Goal: Book appointment/travel/reservation

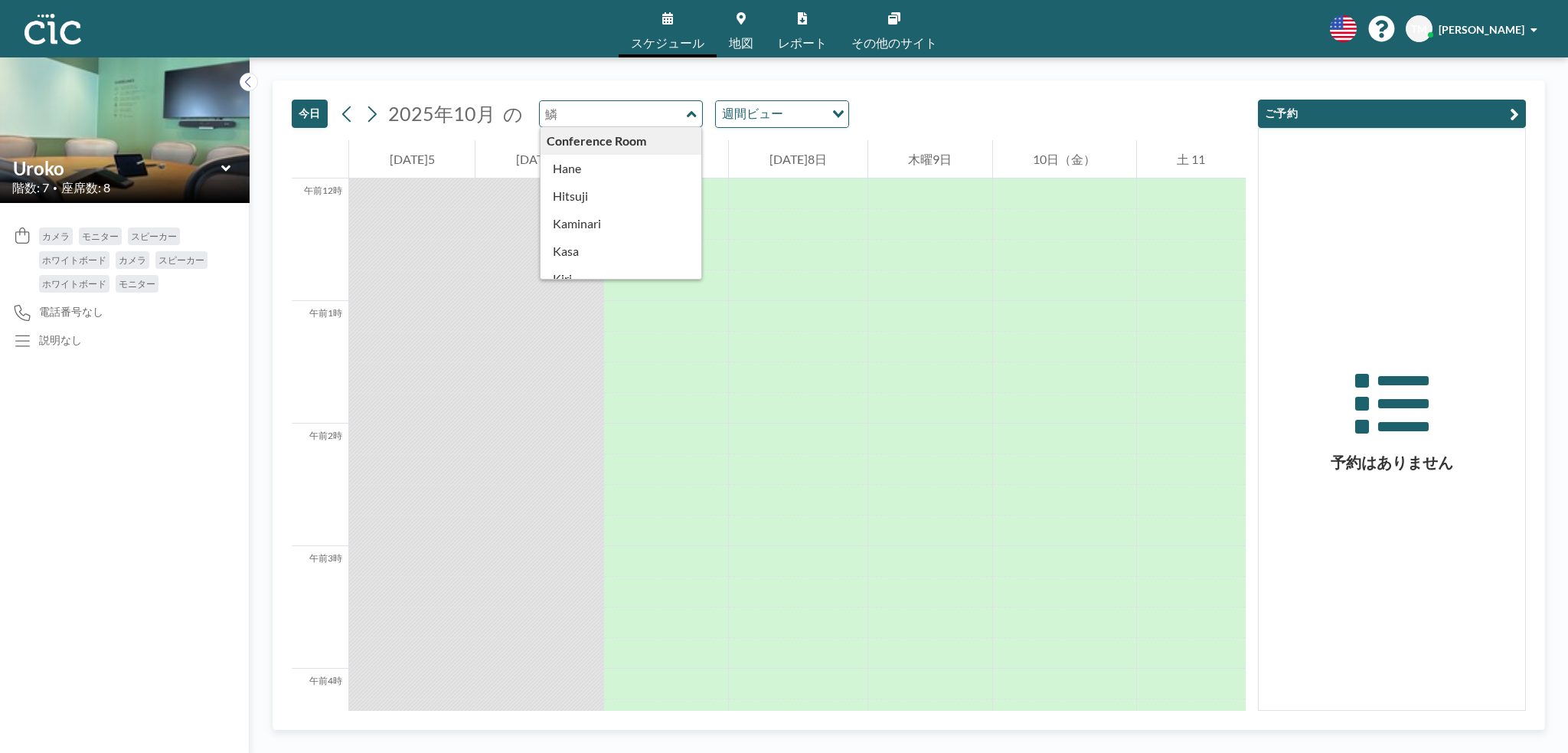
click at [671, 121] on input "text" at bounding box center [613, 114] width 147 height 25
type input "Uroko"
click at [738, 27] on link "地図" at bounding box center [740, 29] width 49 height 58
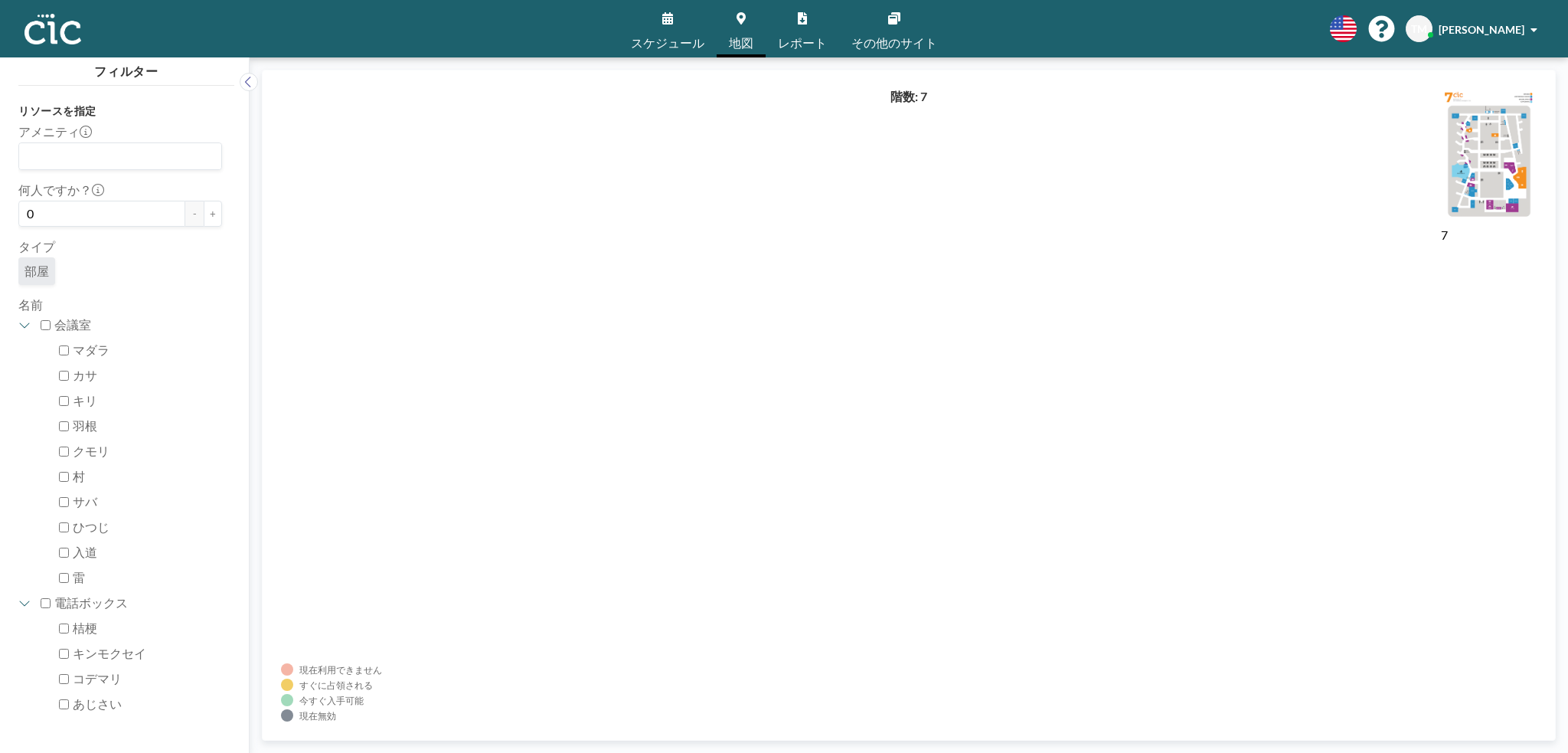
click at [730, 34] on link "地図" at bounding box center [740, 29] width 49 height 58
click at [661, 39] on font "スケジュール" at bounding box center [667, 42] width 73 height 14
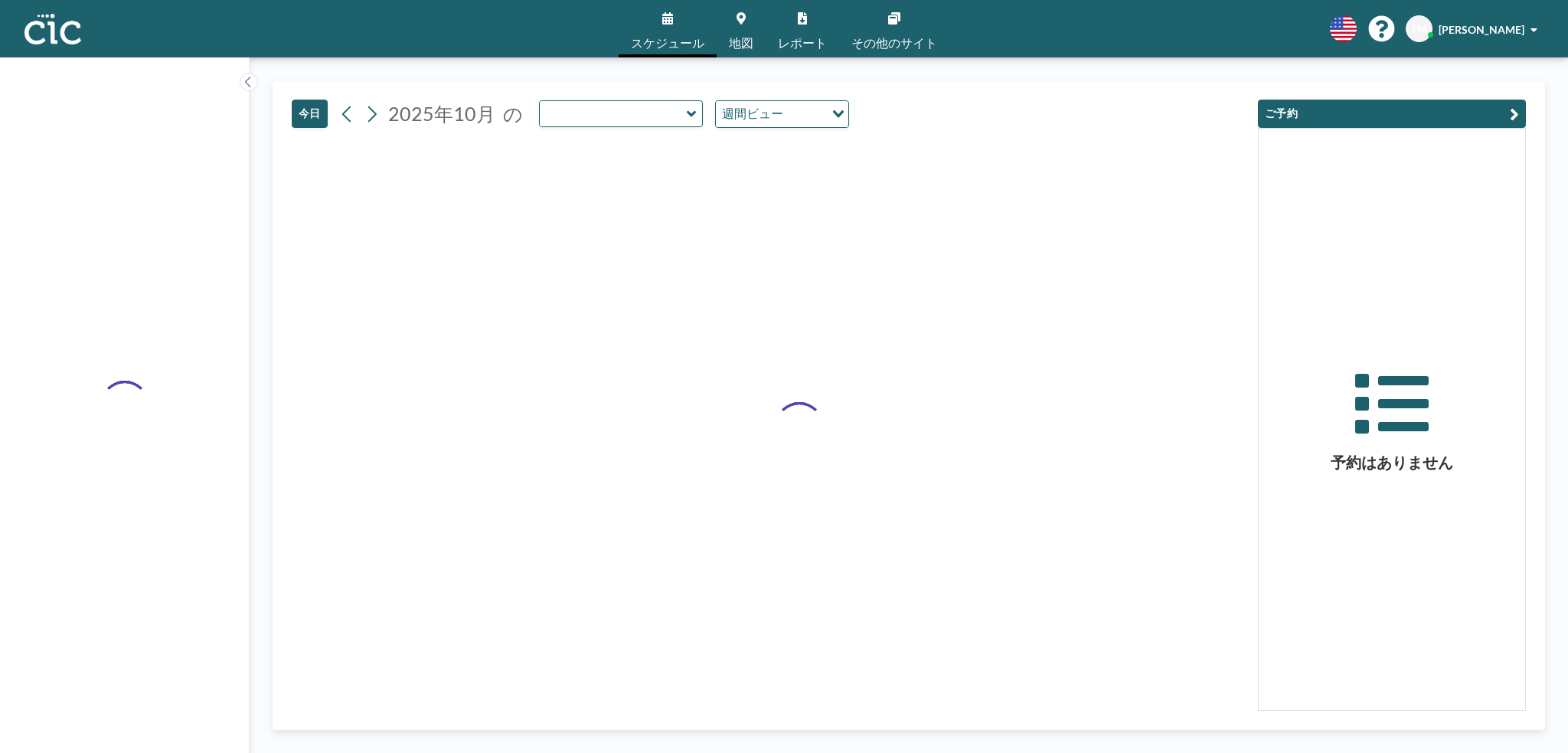
type input "Uroko"
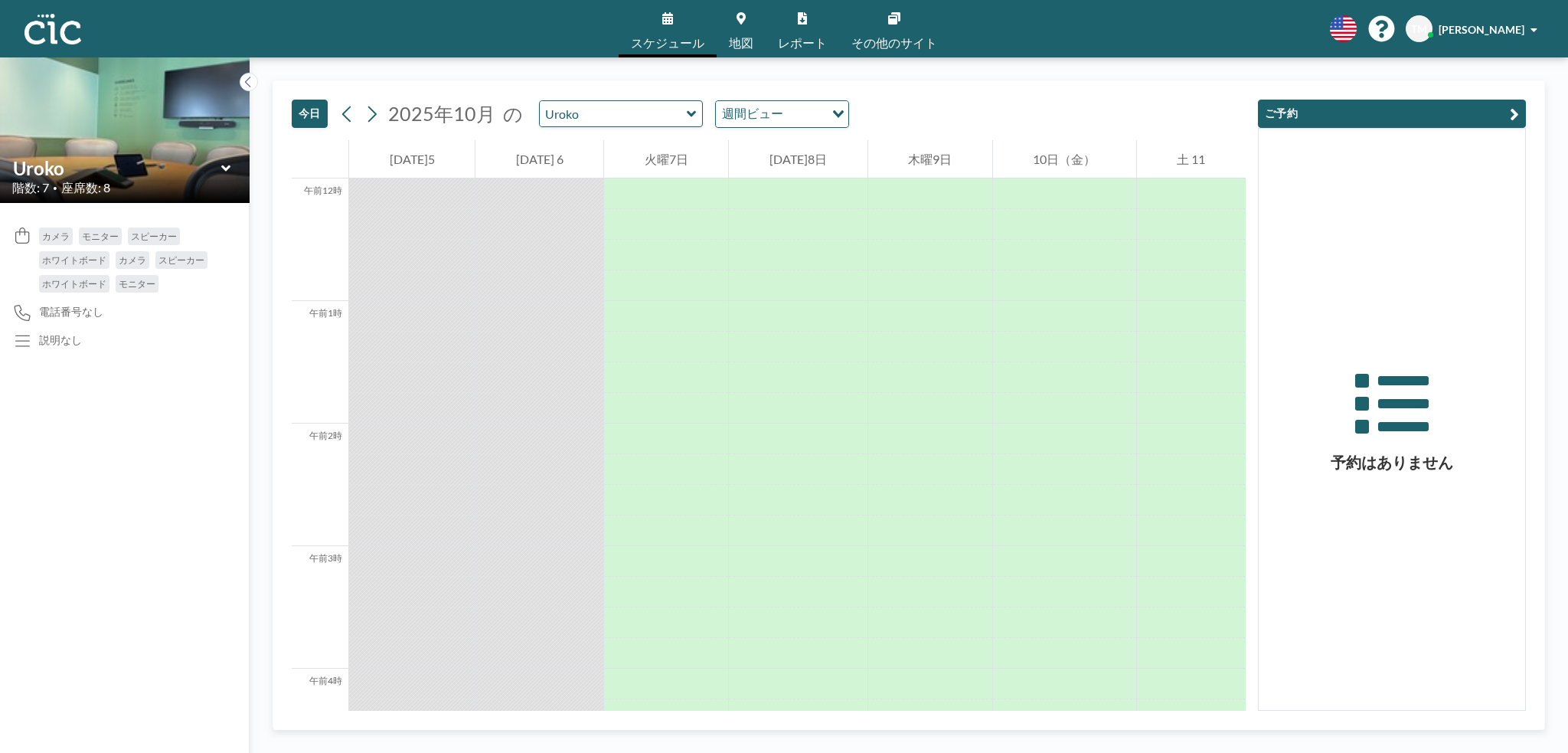
click at [686, 113] on icon at bounding box center [691, 115] width 10 height 15
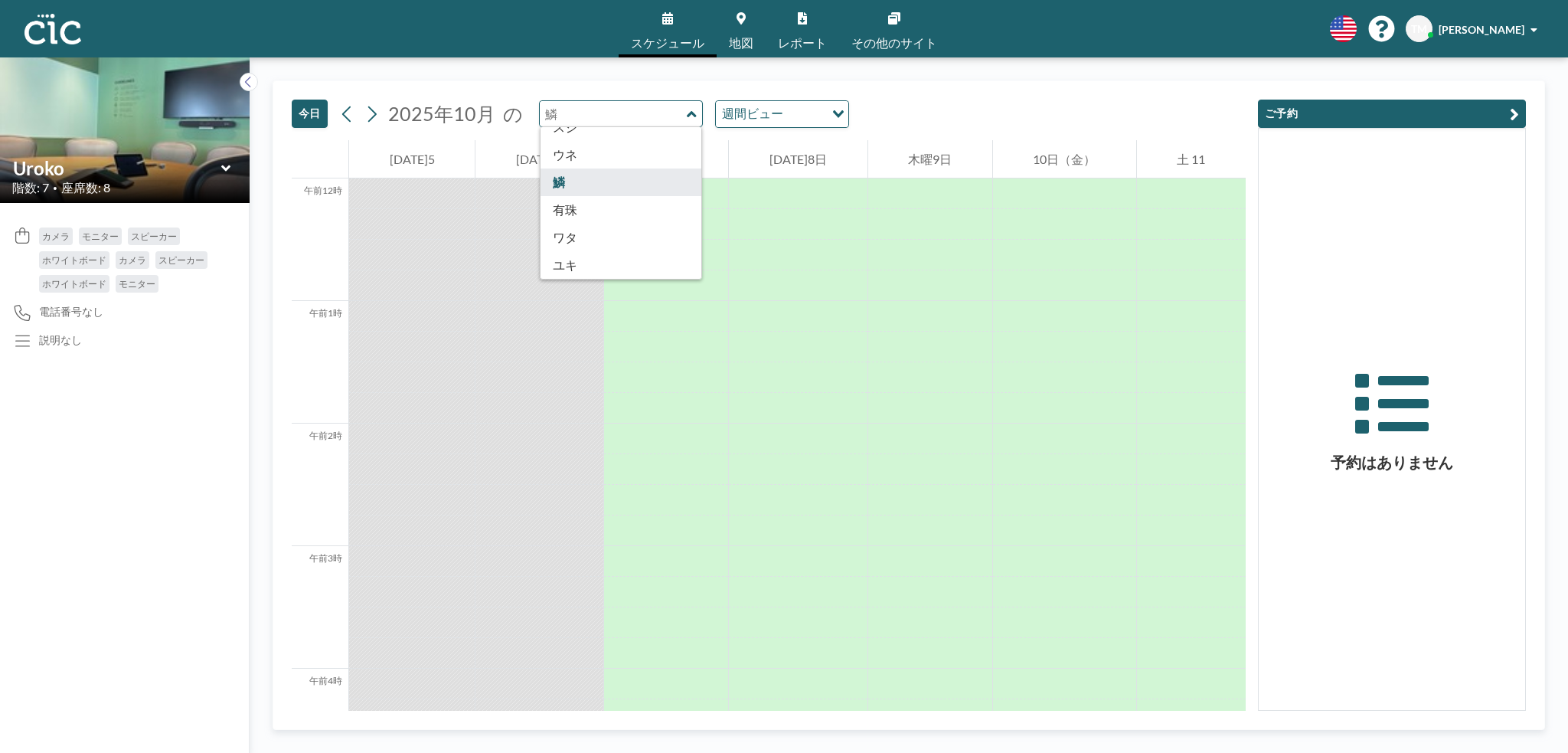
scroll to position [818, 0]
type input "Suji"
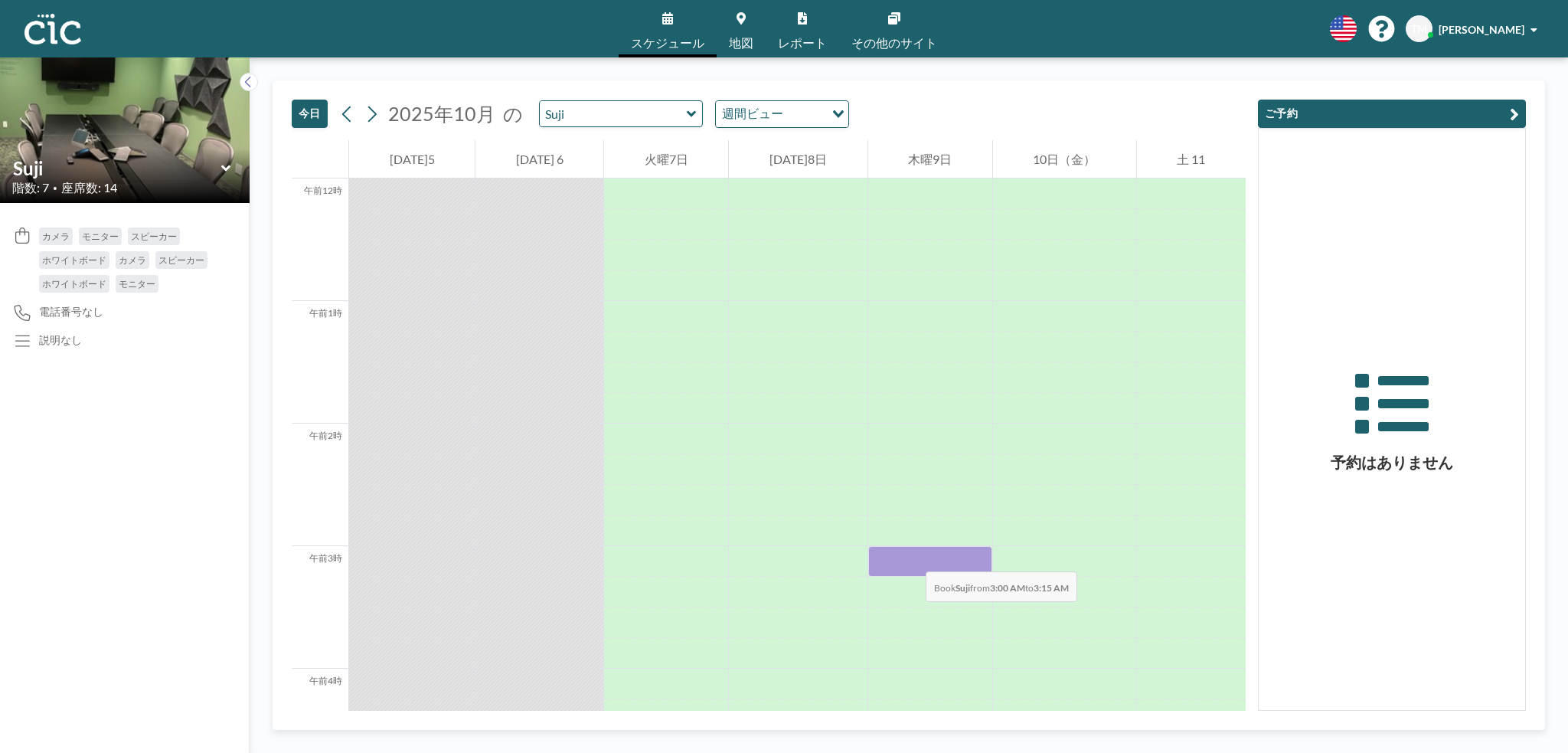
click at [911, 556] on div at bounding box center [930, 561] width 124 height 31
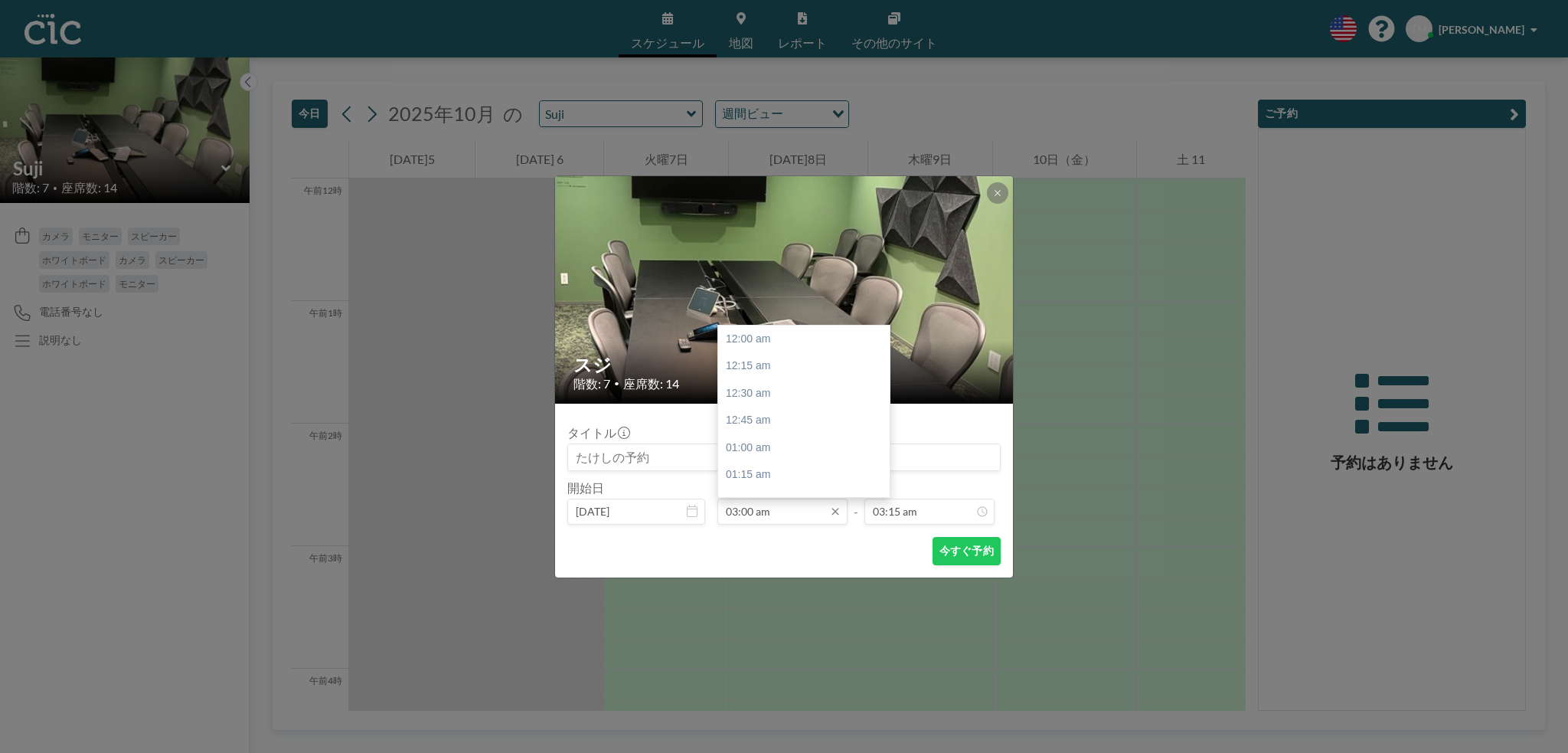
click at [802, 514] on input "03:00 am" at bounding box center [782, 511] width 130 height 26
drag, startPoint x: 886, startPoint y: 353, endPoint x: 882, endPoint y: 428, distance: 75.1
click at [882, 428] on div "午前0時 午前0時15分 午前0時30分 午前0時45分 午前1時 午前1時15分 午前1時30分 午前1時45分 午前2時 午前2時15分 午前2時30分 …" at bounding box center [804, 411] width 171 height 171
click at [810, 420] on div "午後2時" at bounding box center [808, 413] width 179 height 28
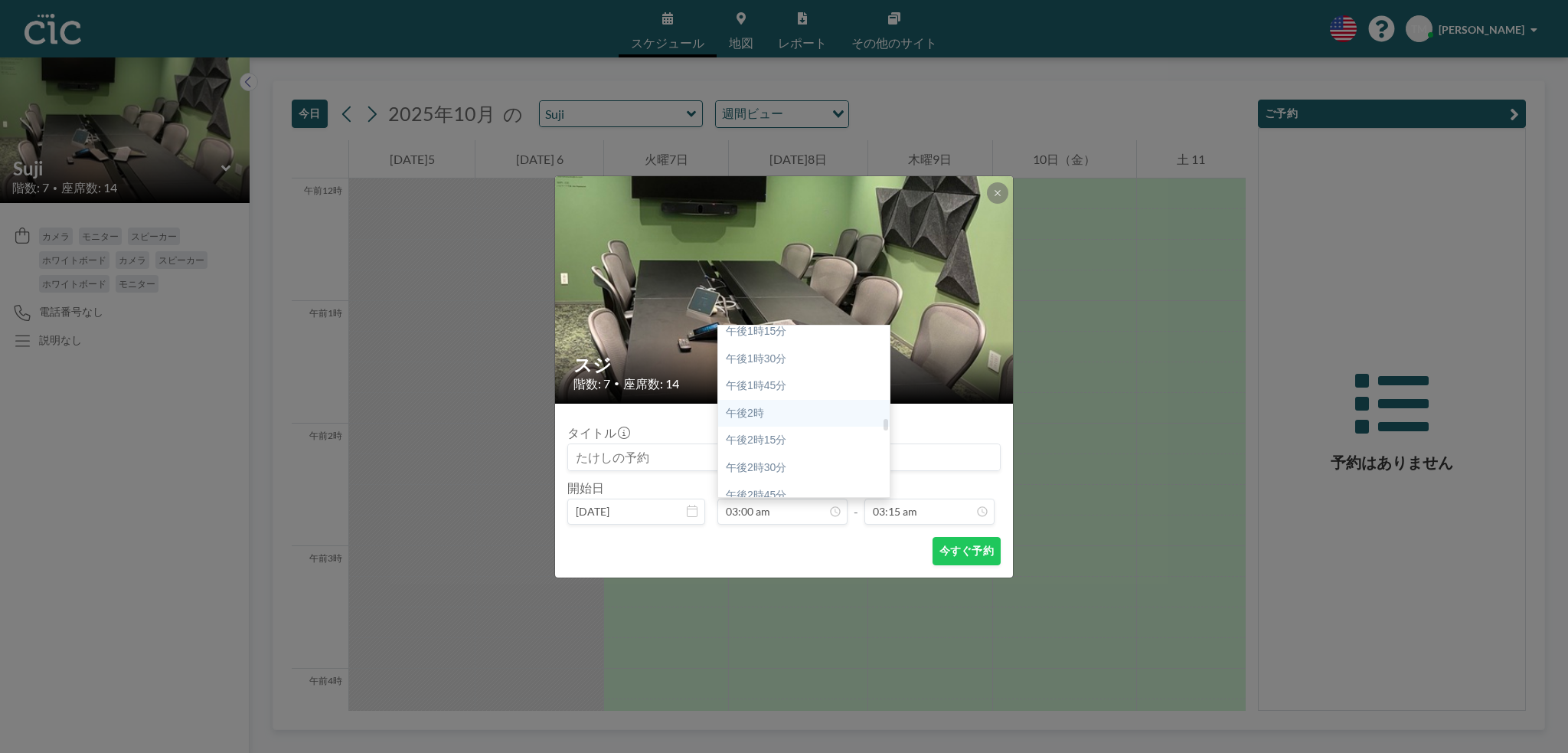
type input "02:00 pm"
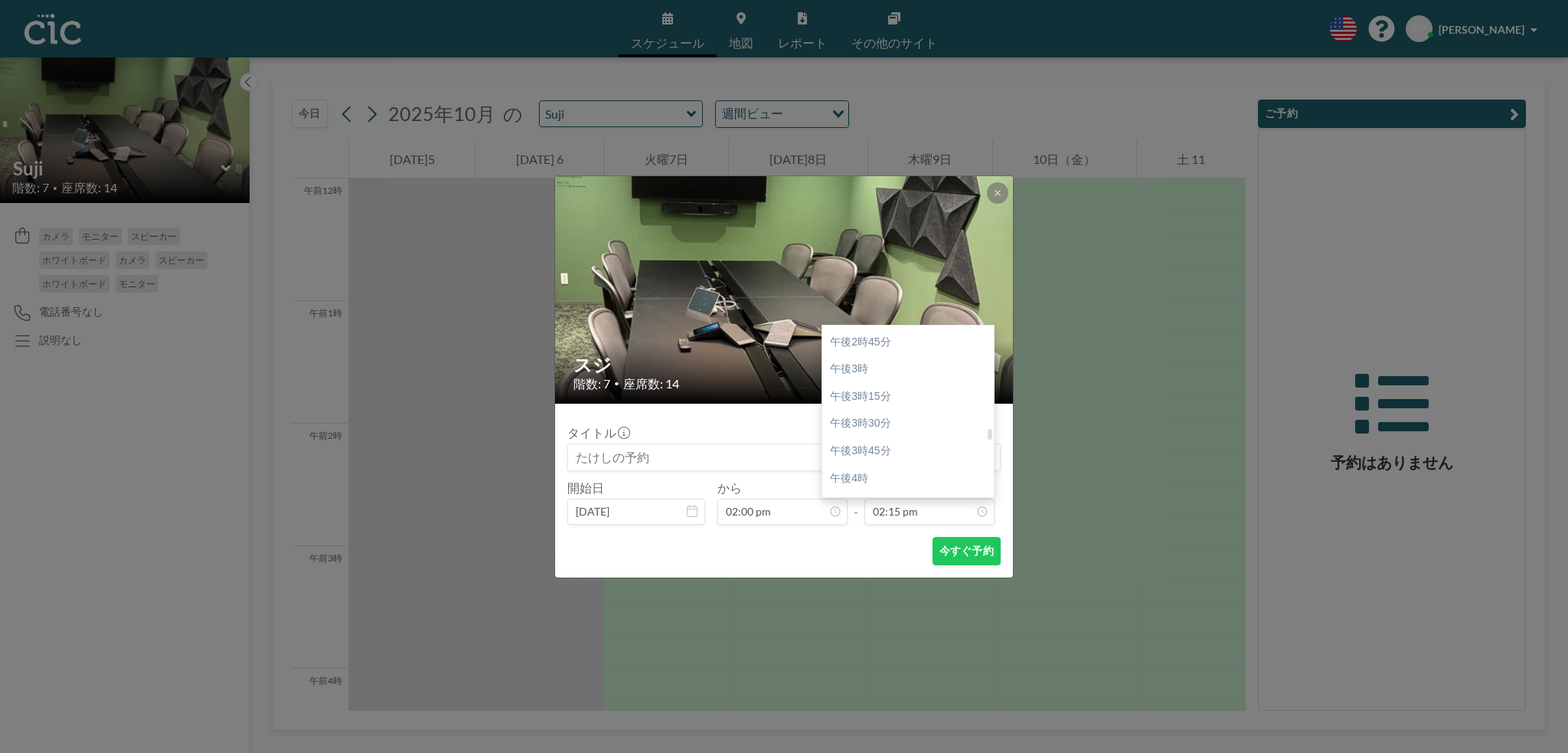
scroll to position [1618, 0]
click at [989, 436] on div at bounding box center [990, 434] width 5 height 11
click at [914, 459] on div "午後4時" at bounding box center [912, 466] width 179 height 28
type input "04:00 pm"
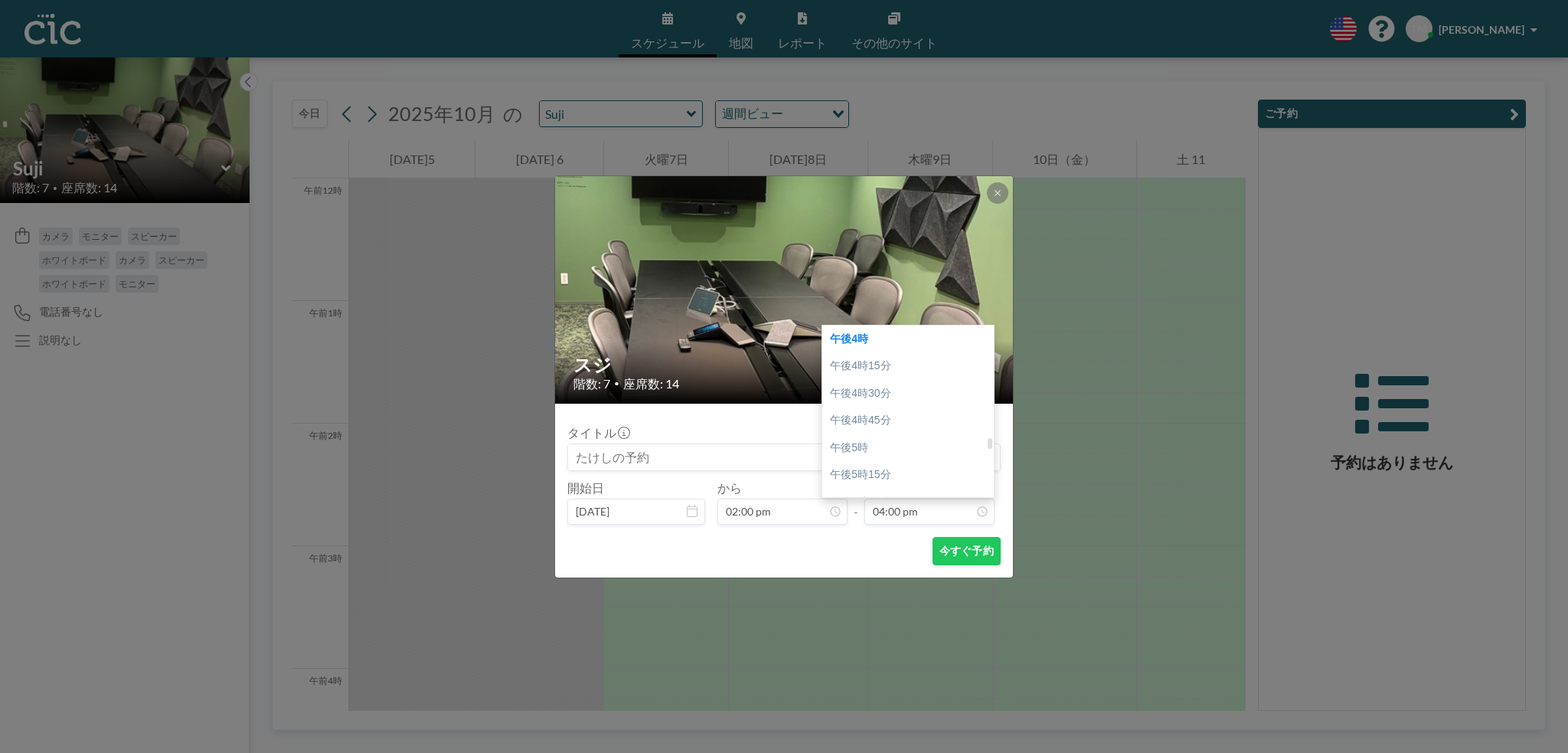
click at [856, 339] on font "午後4時" at bounding box center [849, 338] width 39 height 13
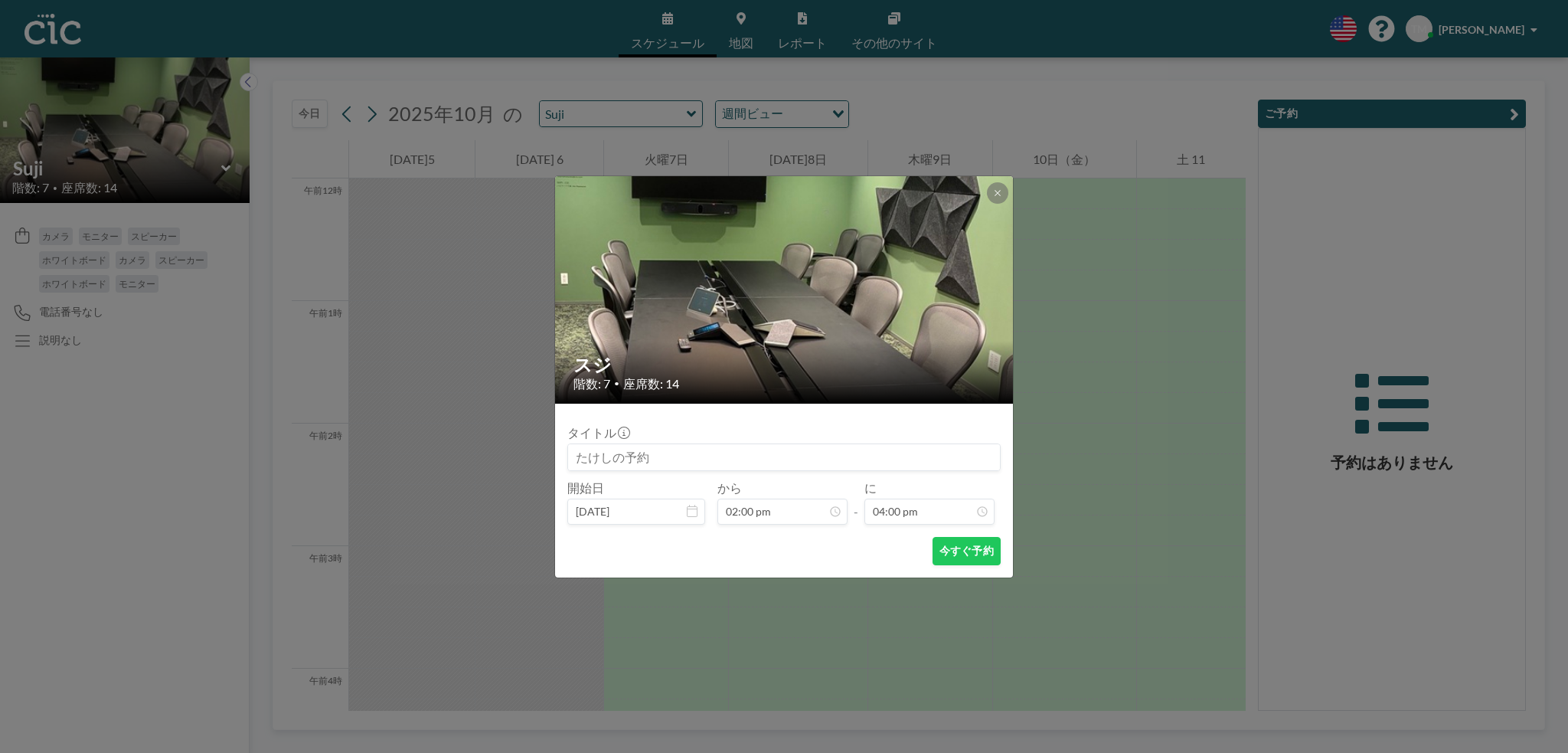
scroll to position [1527, 0]
click at [971, 551] on font "今すぐ予約" at bounding box center [966, 551] width 54 height 13
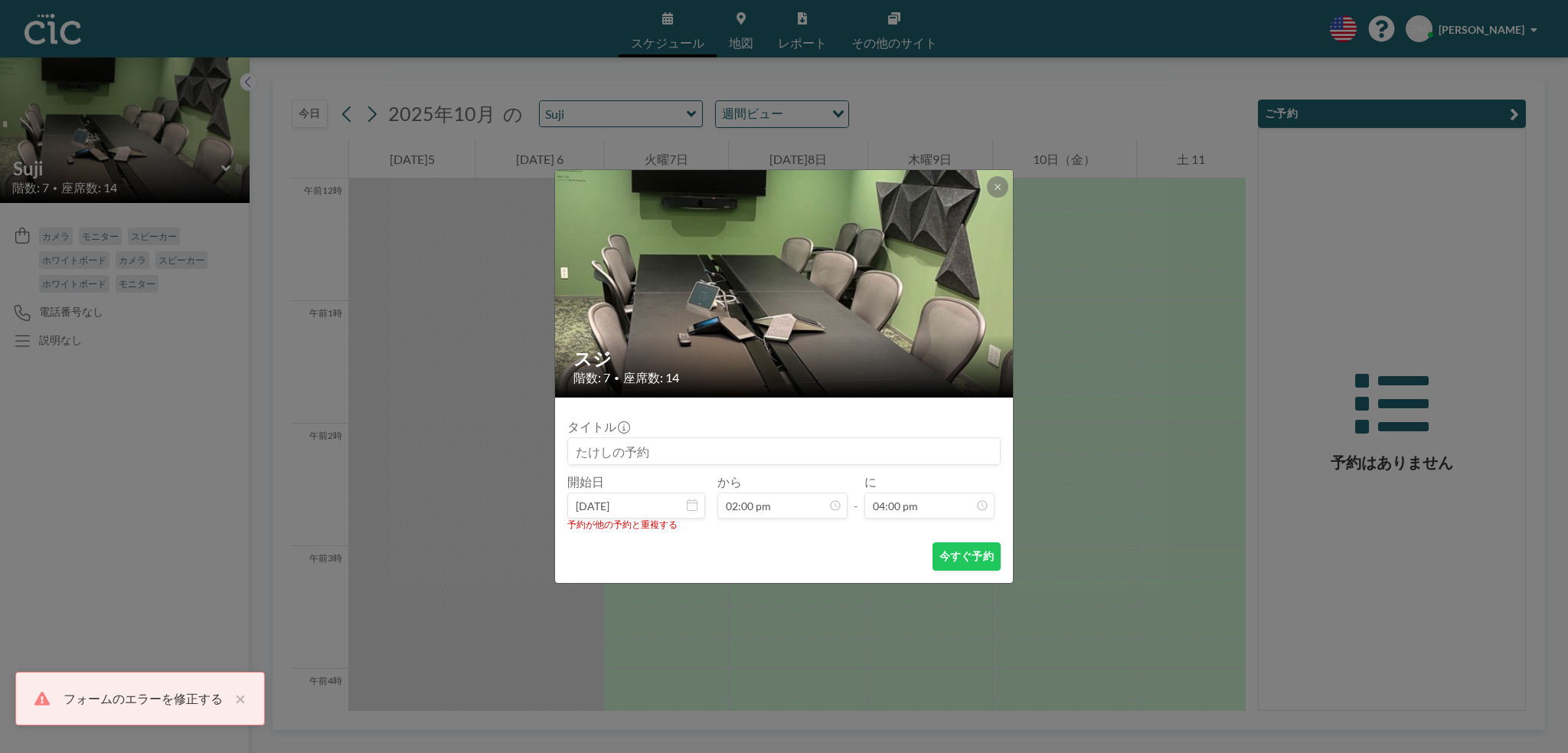
scroll to position [1745, 0]
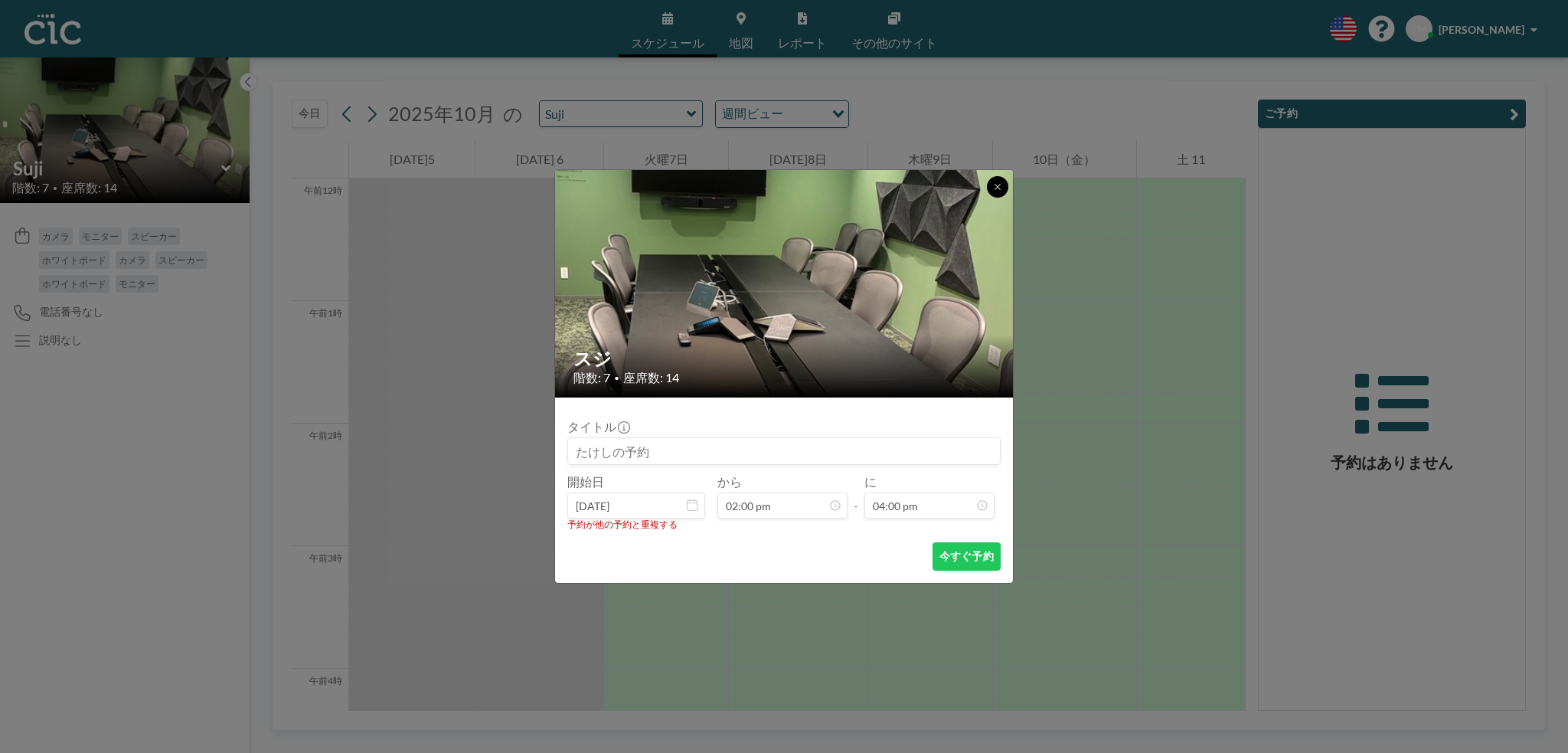
click at [993, 188] on icon at bounding box center [997, 187] width 10 height 10
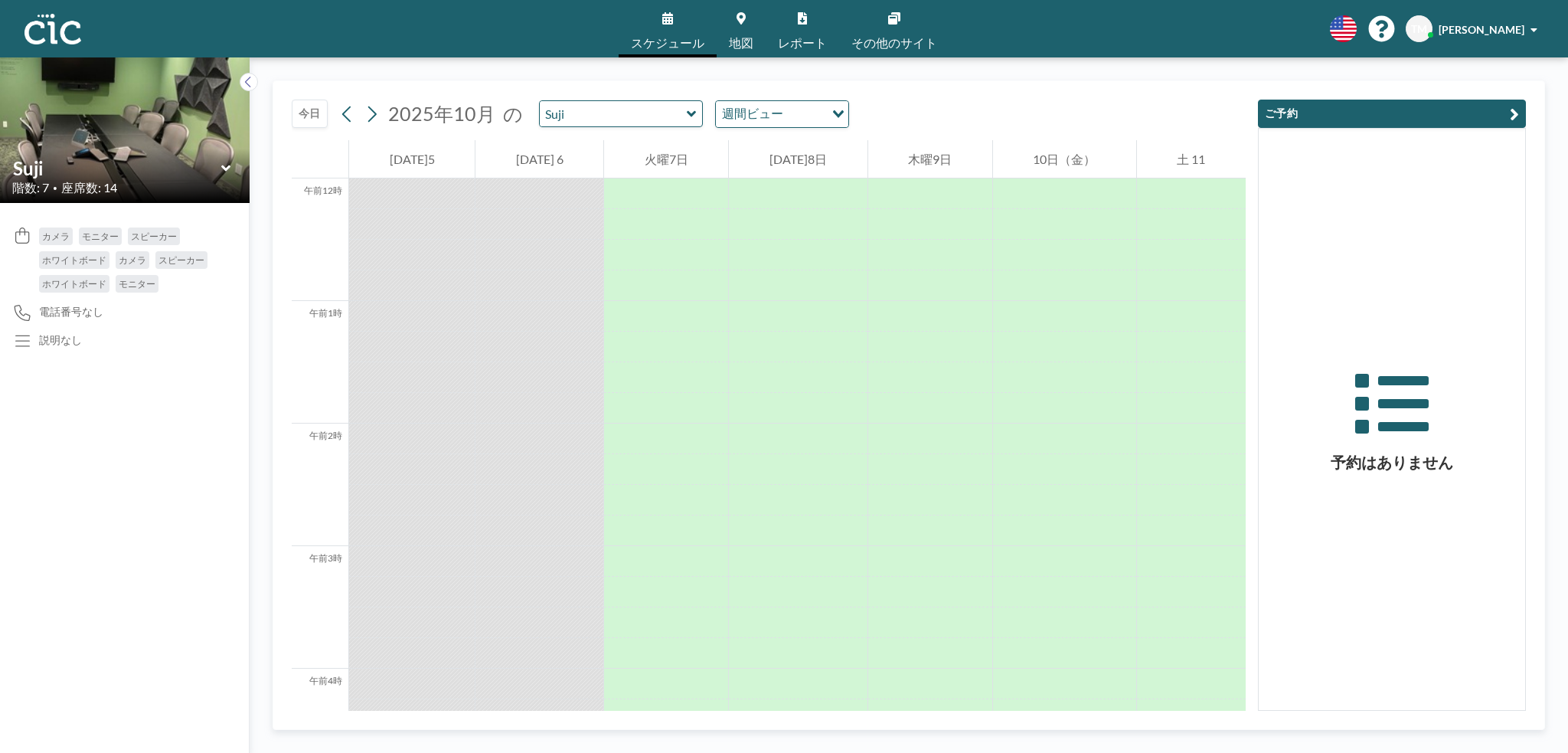
click at [686, 117] on icon at bounding box center [691, 115] width 10 height 15
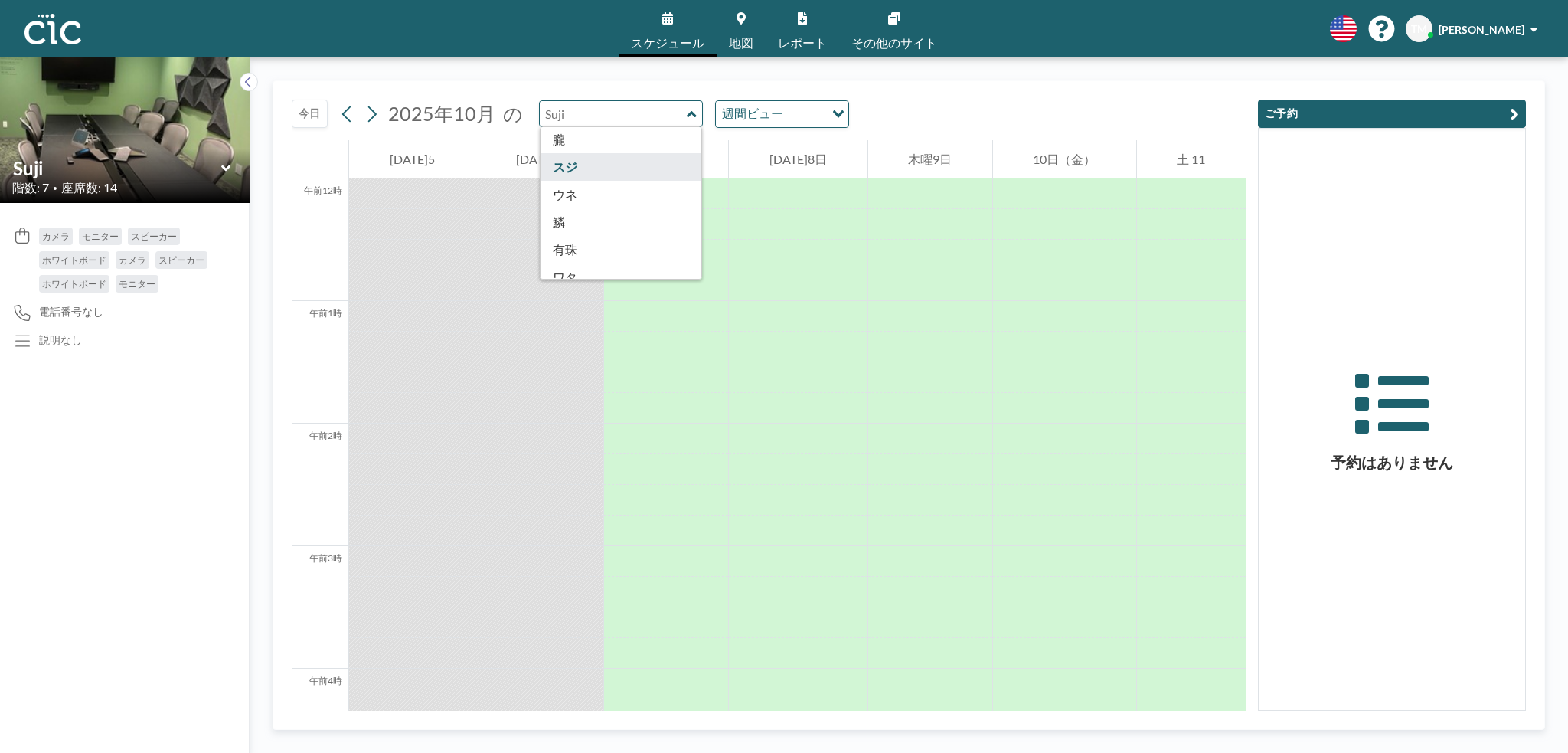
scroll to position [848, 0]
type input "Usu"
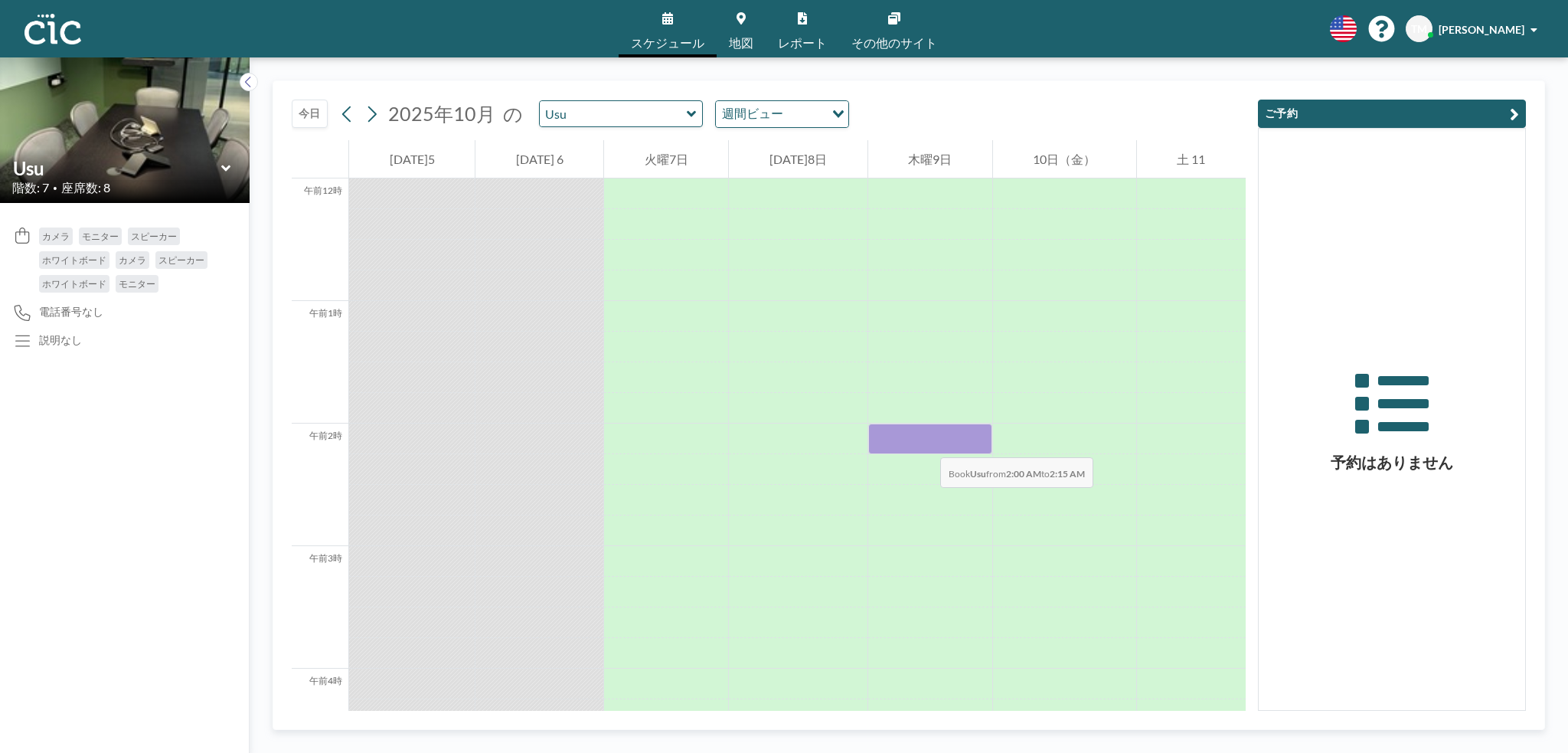
click at [925, 442] on div at bounding box center [930, 439] width 124 height 31
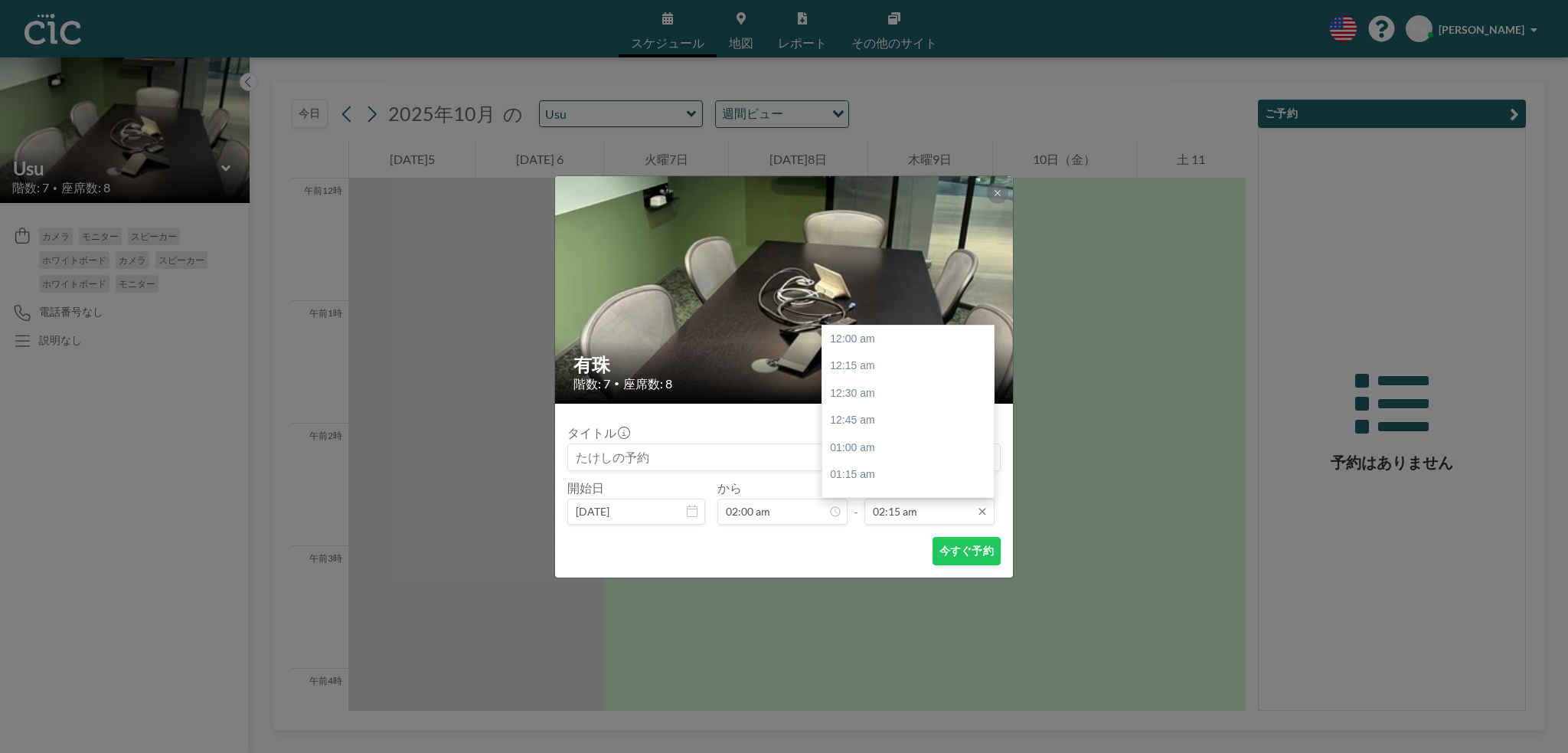
scroll to position [245, 0]
click at [962, 514] on input "02:15 am" at bounding box center [929, 511] width 130 height 26
click at [990, 351] on div at bounding box center [990, 351] width 5 height 11
click at [901, 465] on div "午前4時" at bounding box center [912, 468] width 179 height 28
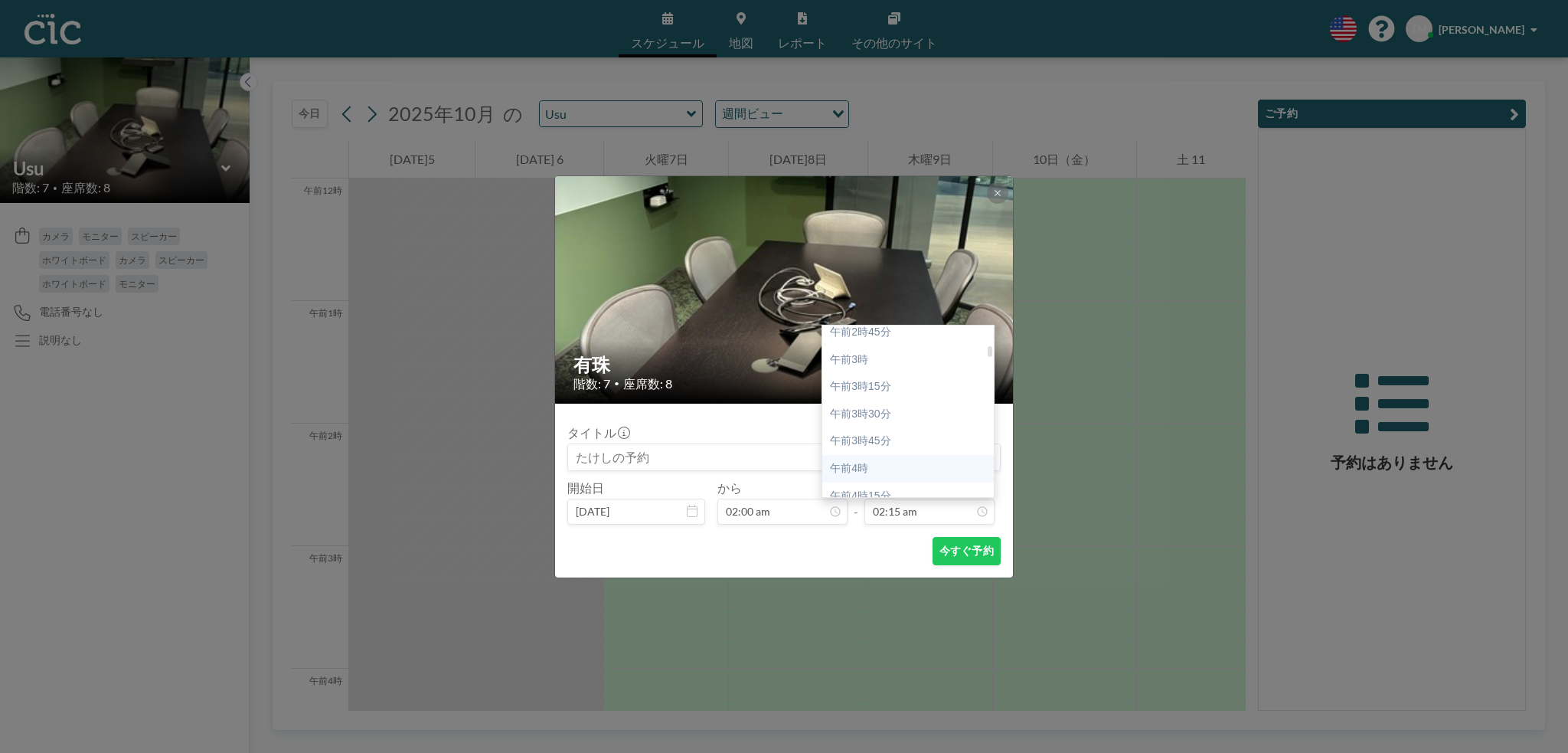
type input "04:00 am"
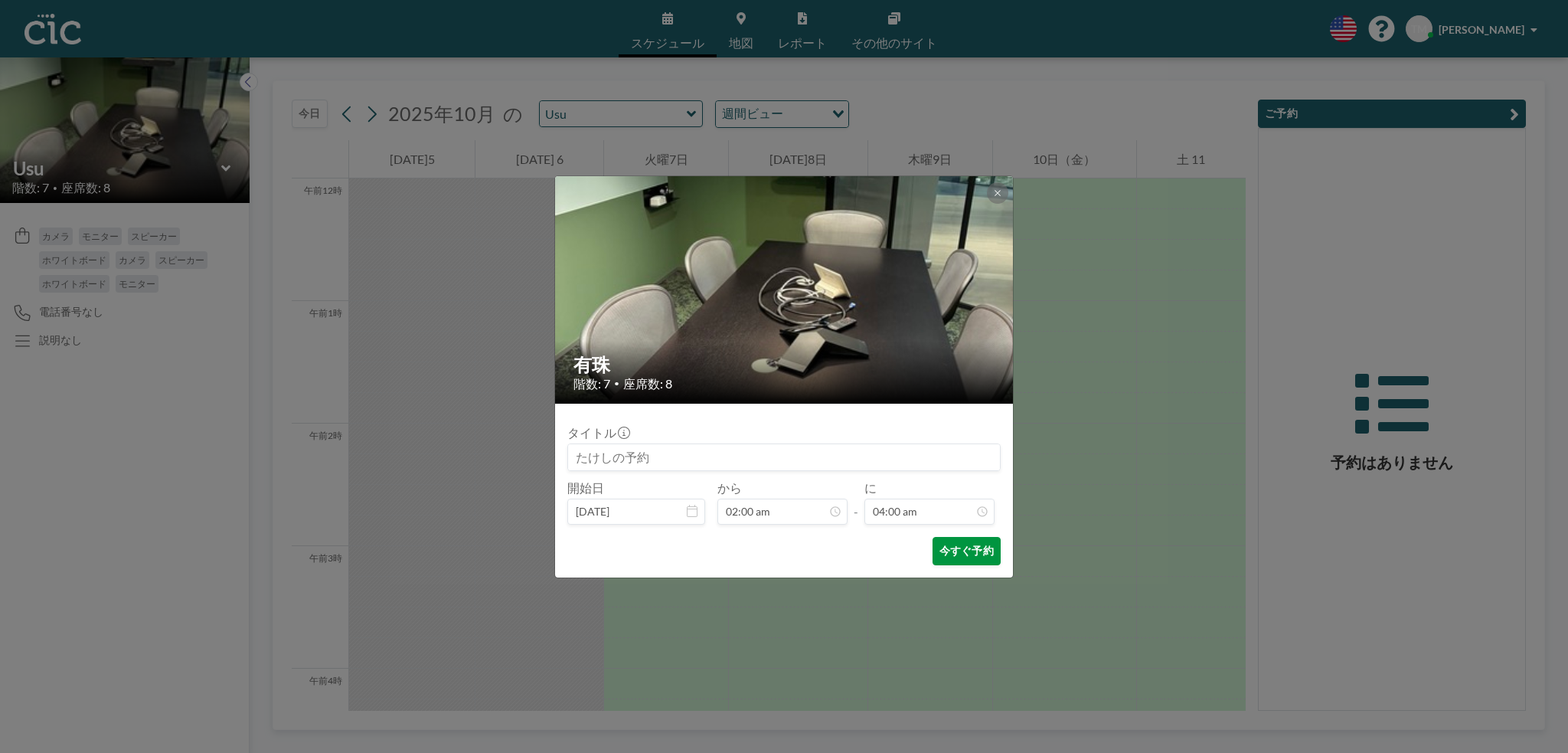
scroll to position [436, 0]
click at [957, 552] on font "今すぐ予約" at bounding box center [966, 551] width 54 height 13
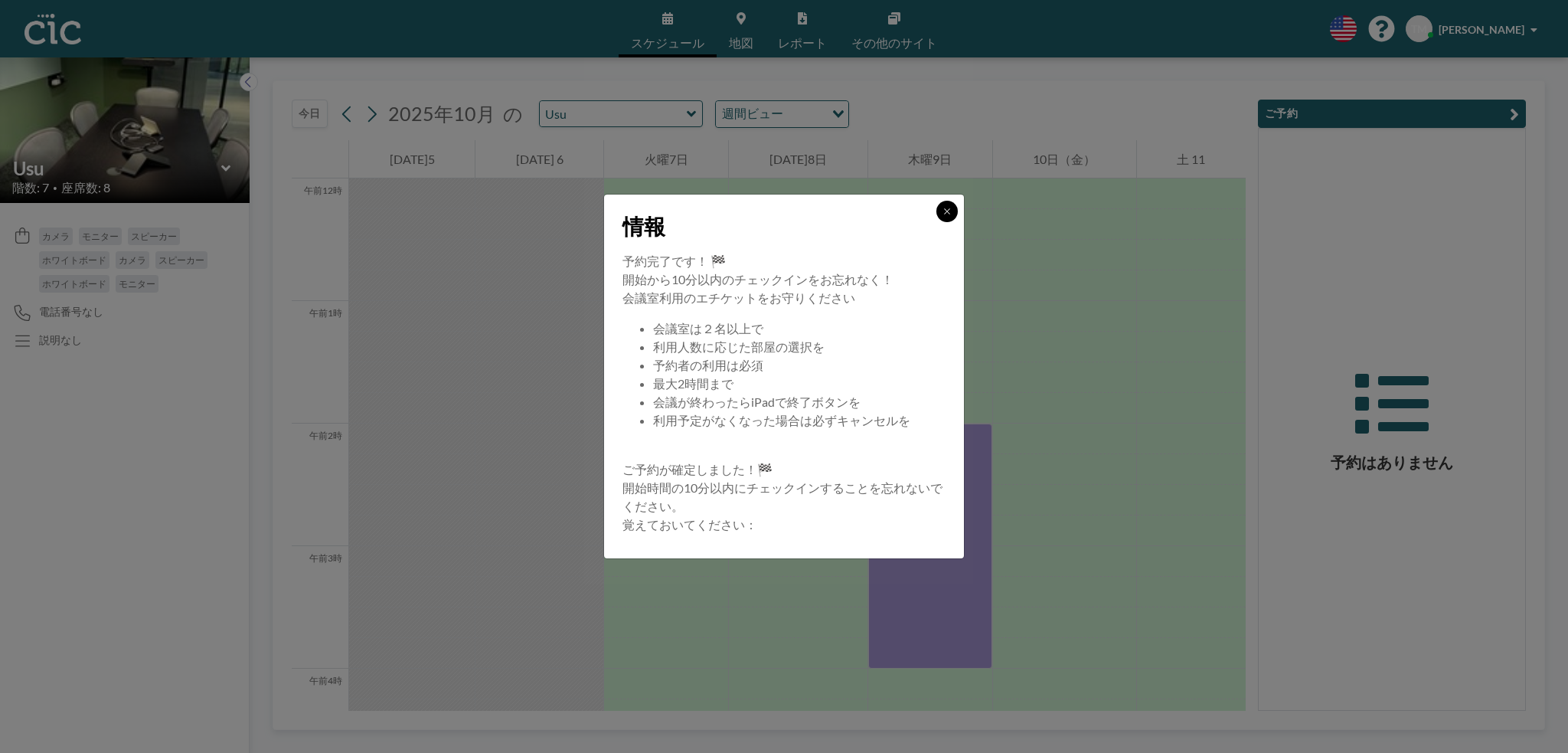
click at [947, 218] on button at bounding box center [947, 211] width 21 height 21
